Goal: Task Accomplishment & Management: Use online tool/utility

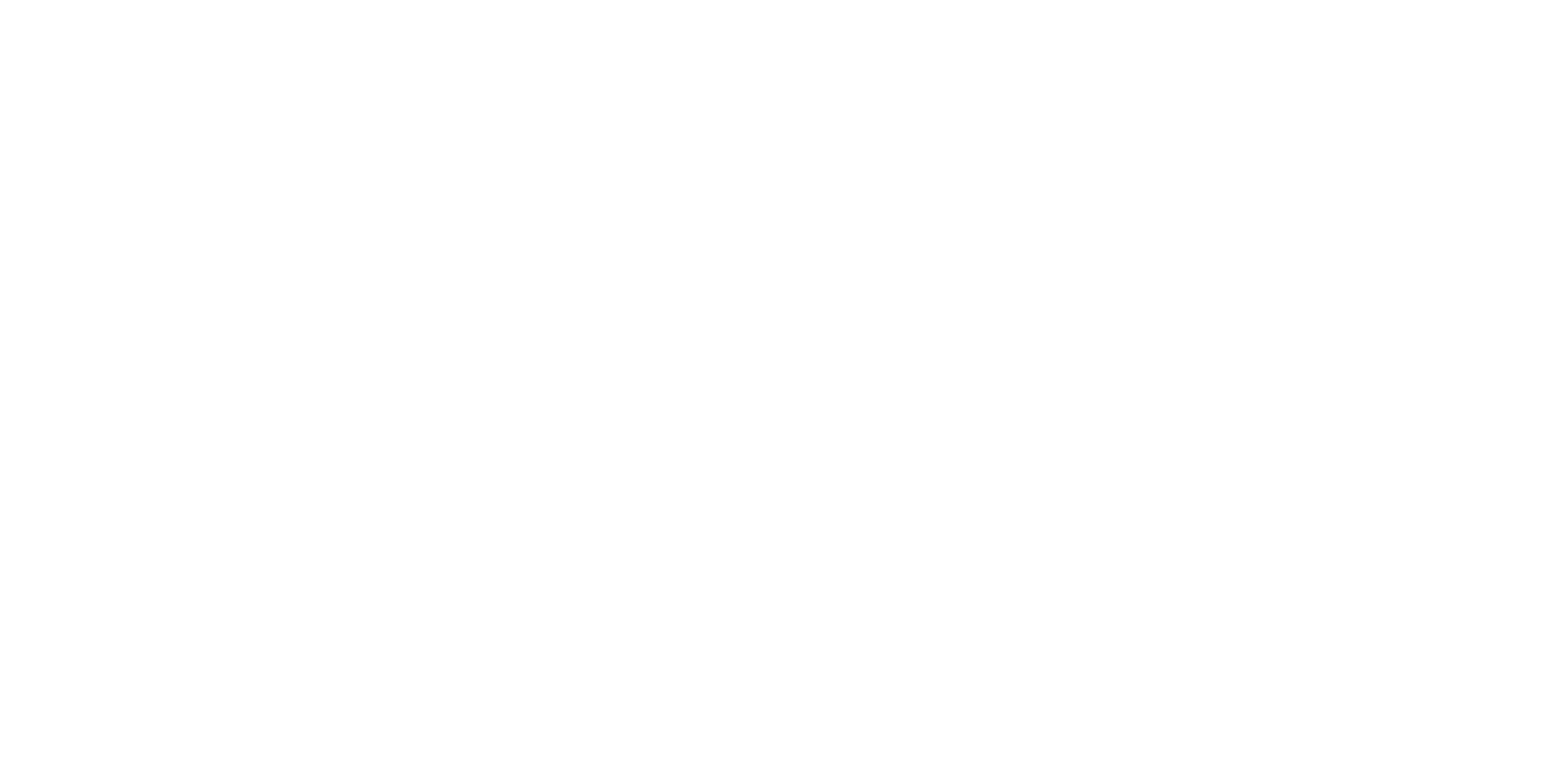
type input "**********"
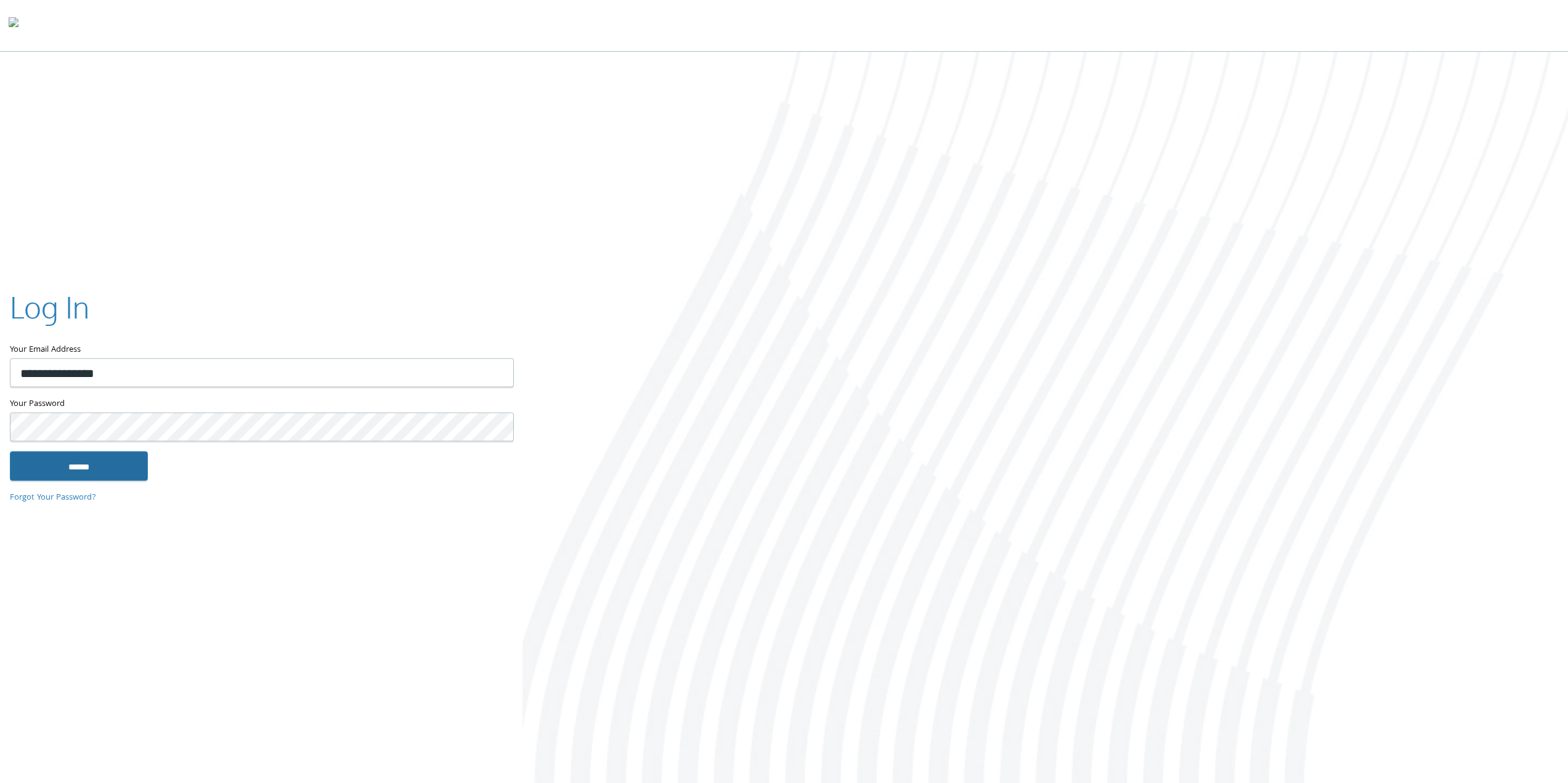
click at [83, 472] on input "******" at bounding box center [78, 465] width 138 height 29
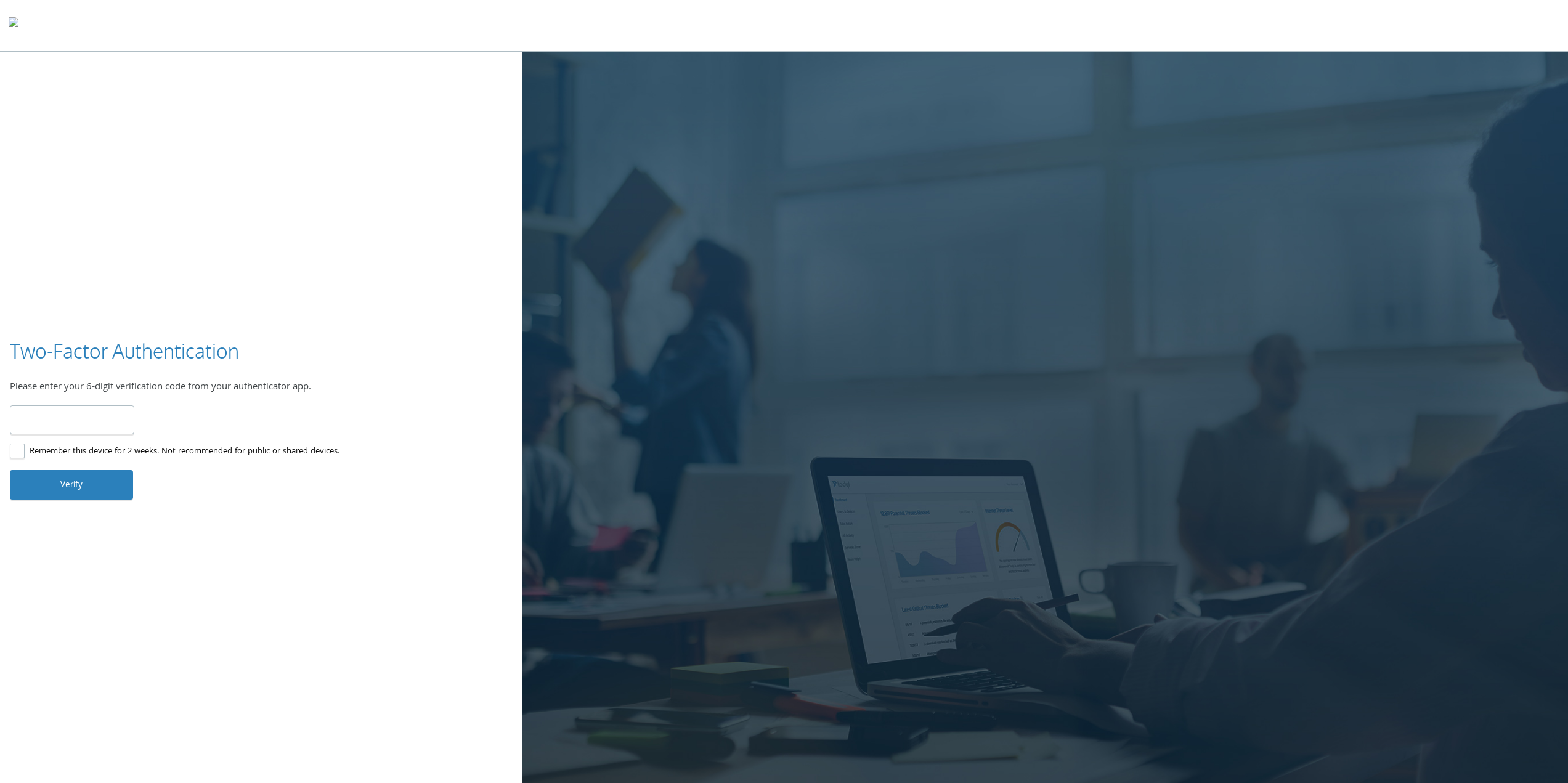
type input "******"
